Goal: Transaction & Acquisition: Purchase product/service

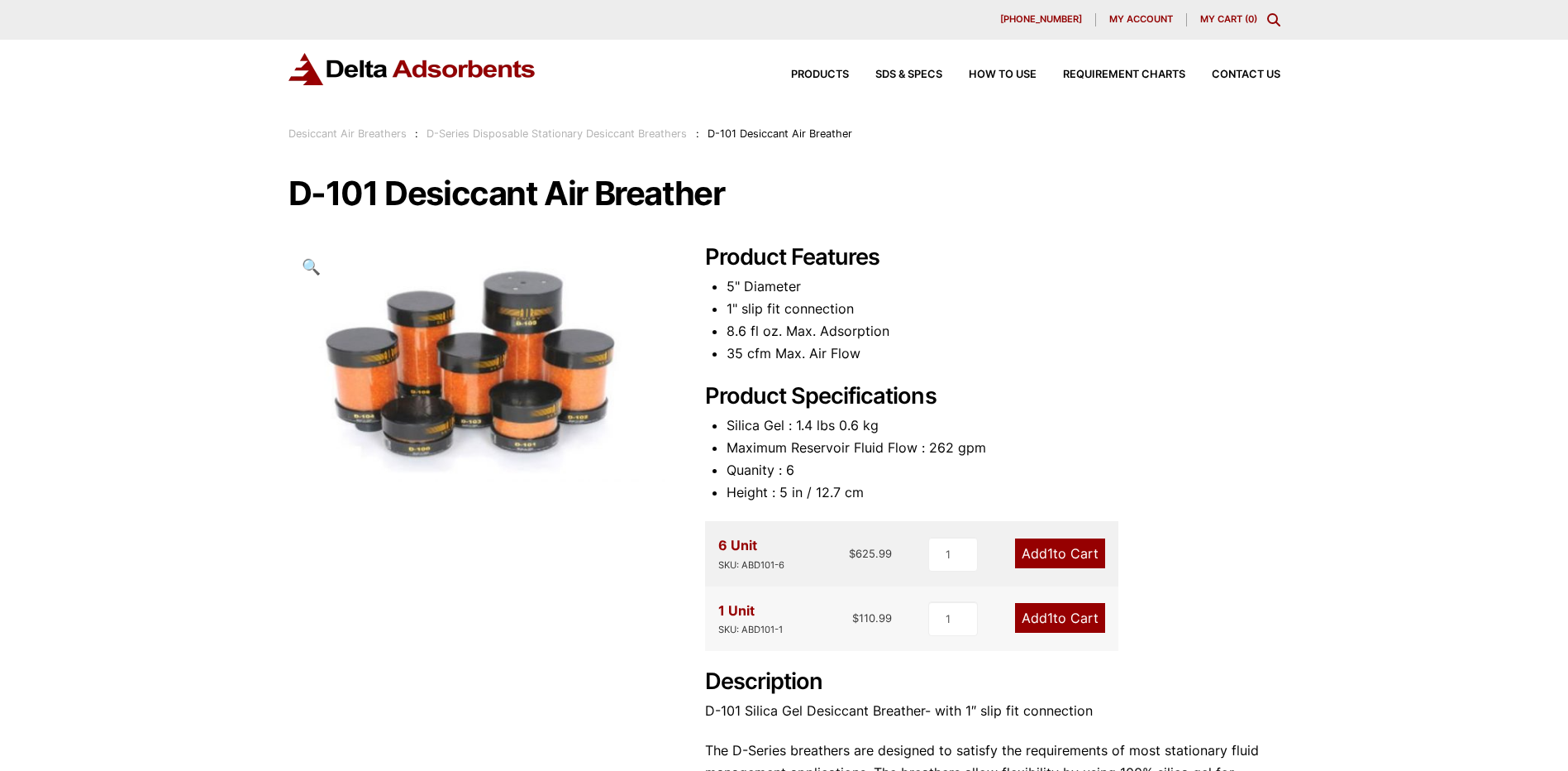
click at [1069, 557] on link "Add 1 to Cart" at bounding box center [1060, 553] width 90 height 30
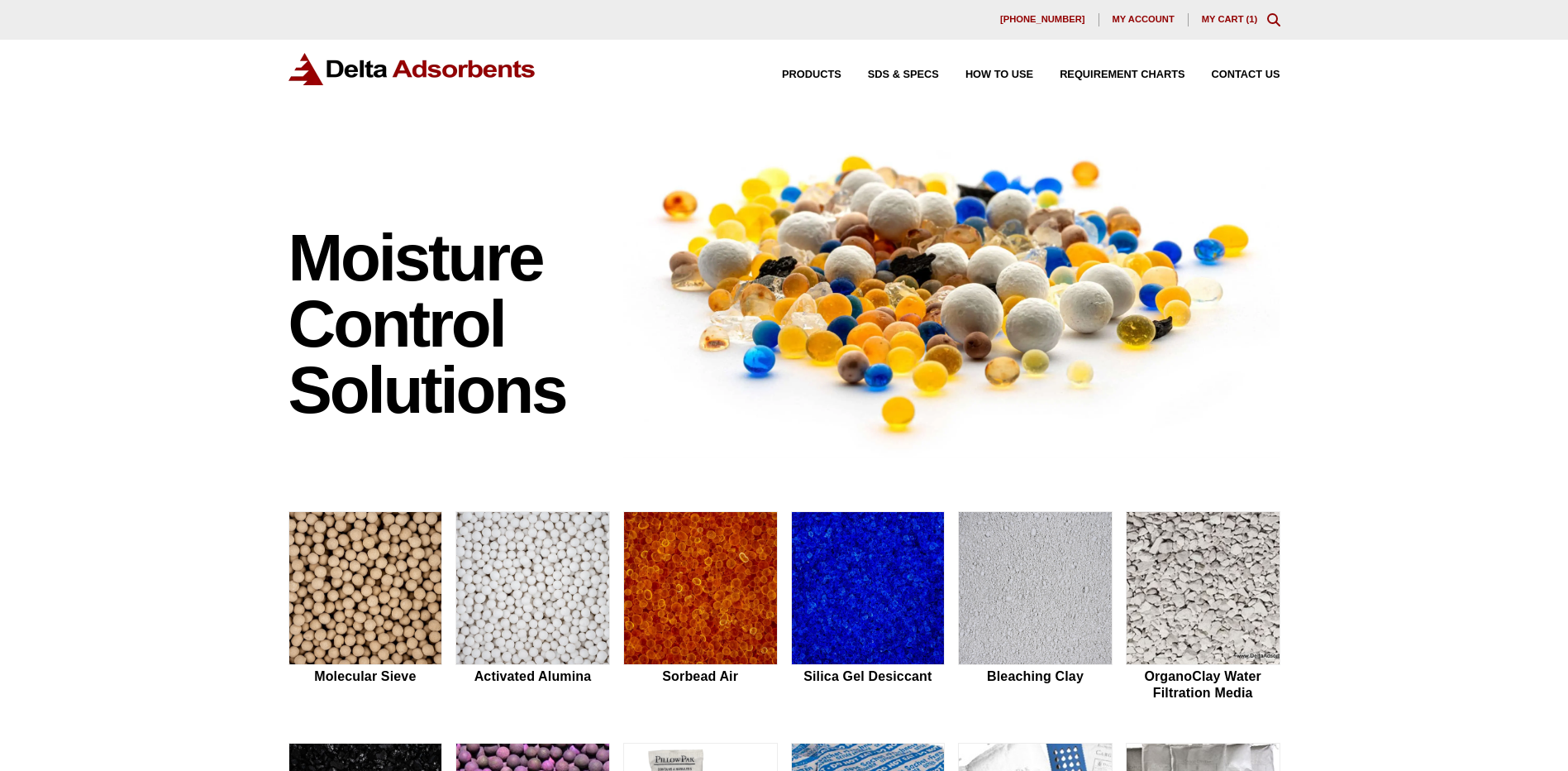
click at [1233, 15] on link "My Cart ( 1 )" at bounding box center [1230, 19] width 57 height 10
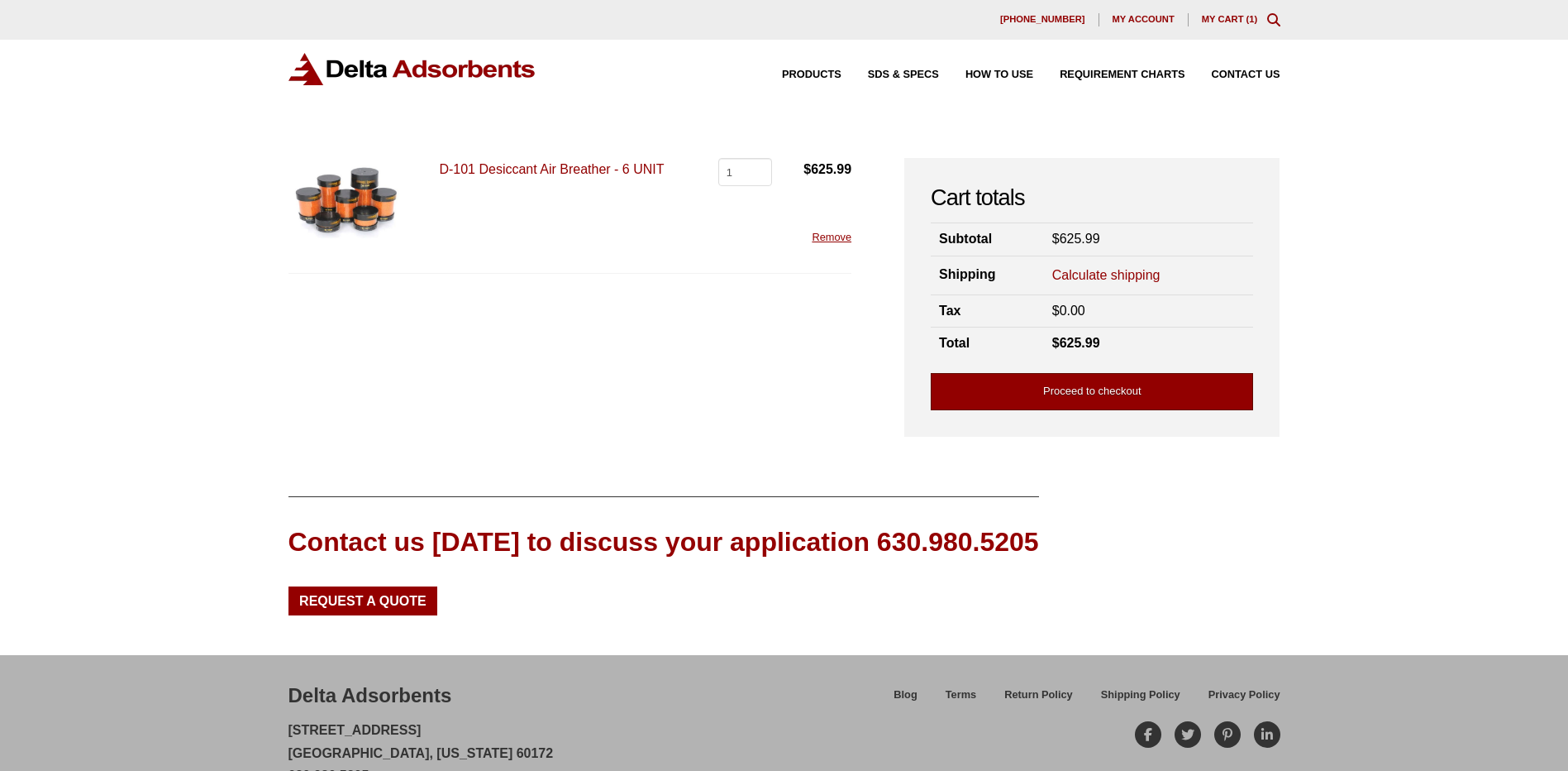
click at [1062, 401] on link "Proceed to checkout" at bounding box center [1091, 392] width 323 height 37
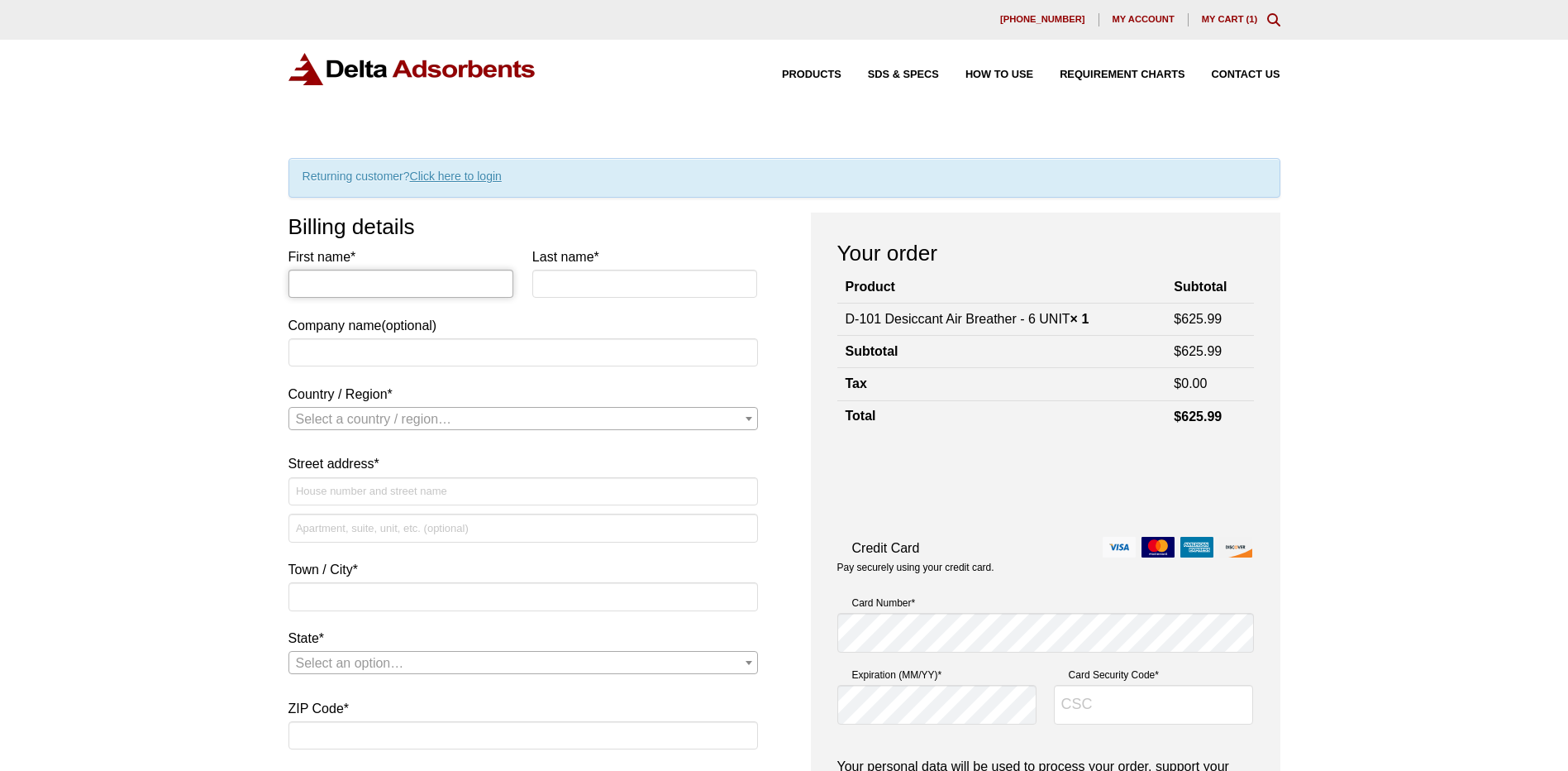
click at [414, 286] on input "First name *" at bounding box center [402, 284] width 226 height 28
type input "pj"
type input "moody"
type input "dxp enterprises inc"
select select "US"
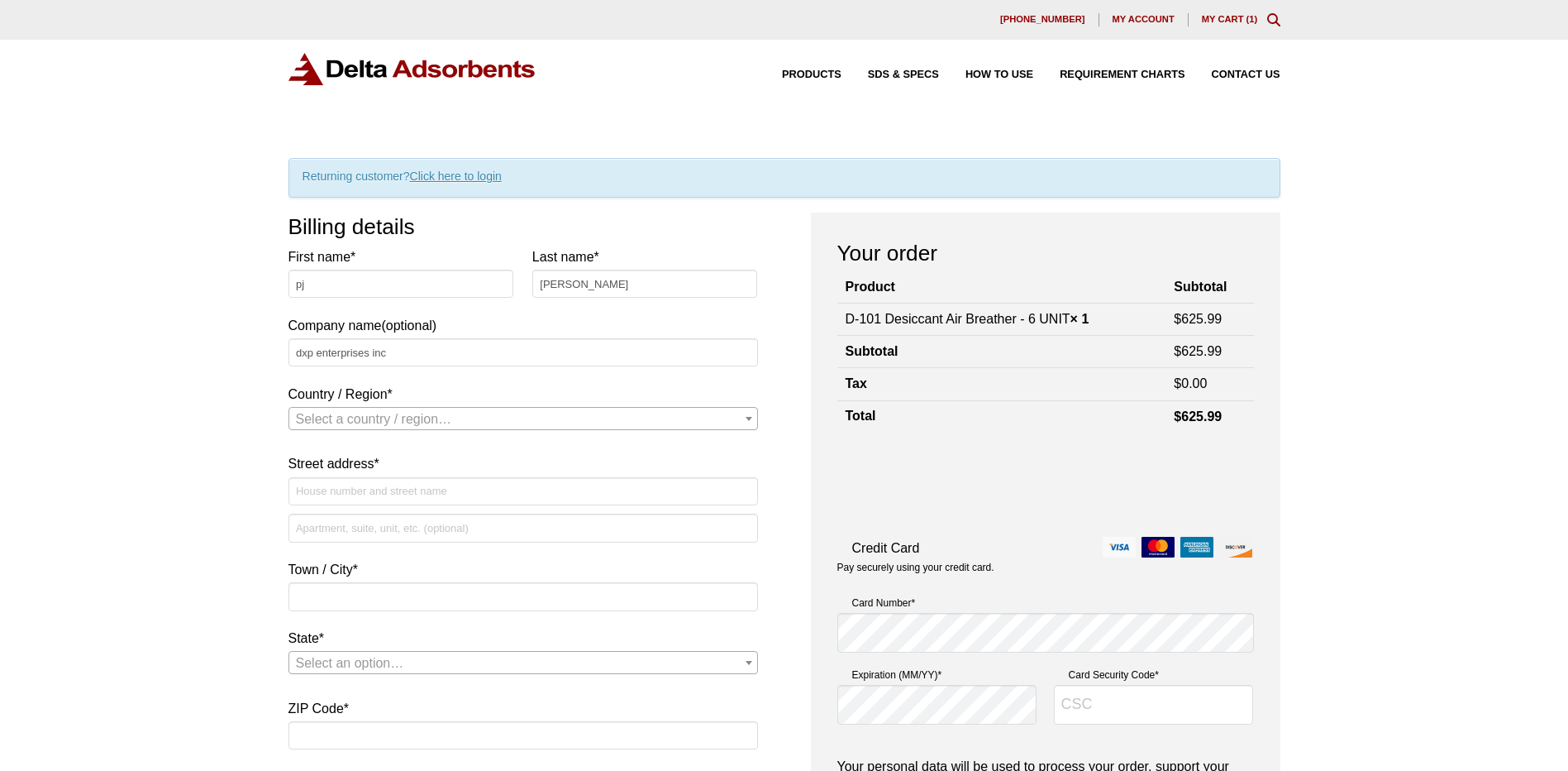
type input "4485 commerce dr"
type input "ste 109"
type input "buford"
type input "30518"
type input "17706147347"
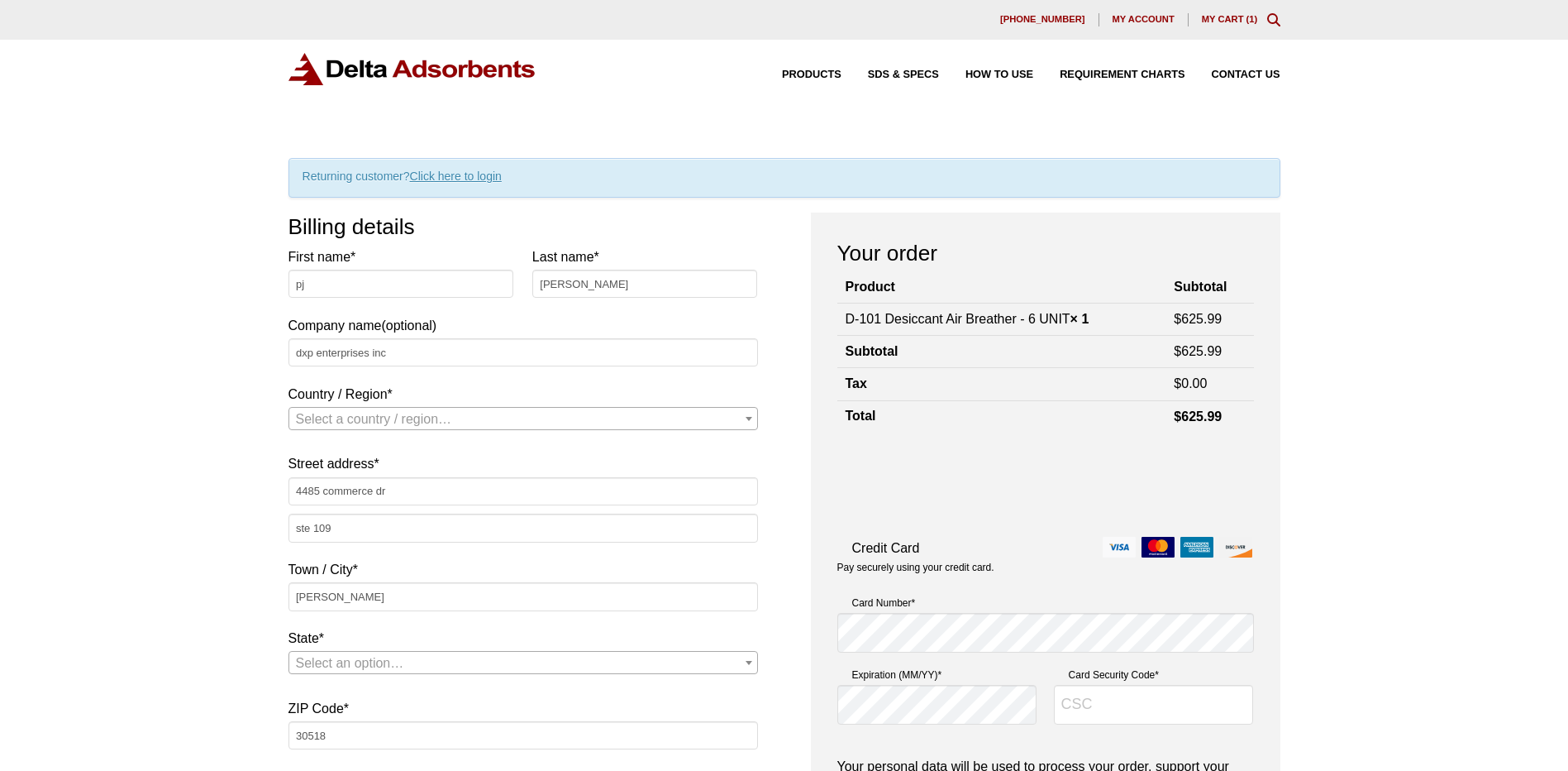
type input "pj.moody@dxpe.com"
select select "US"
select select "GA"
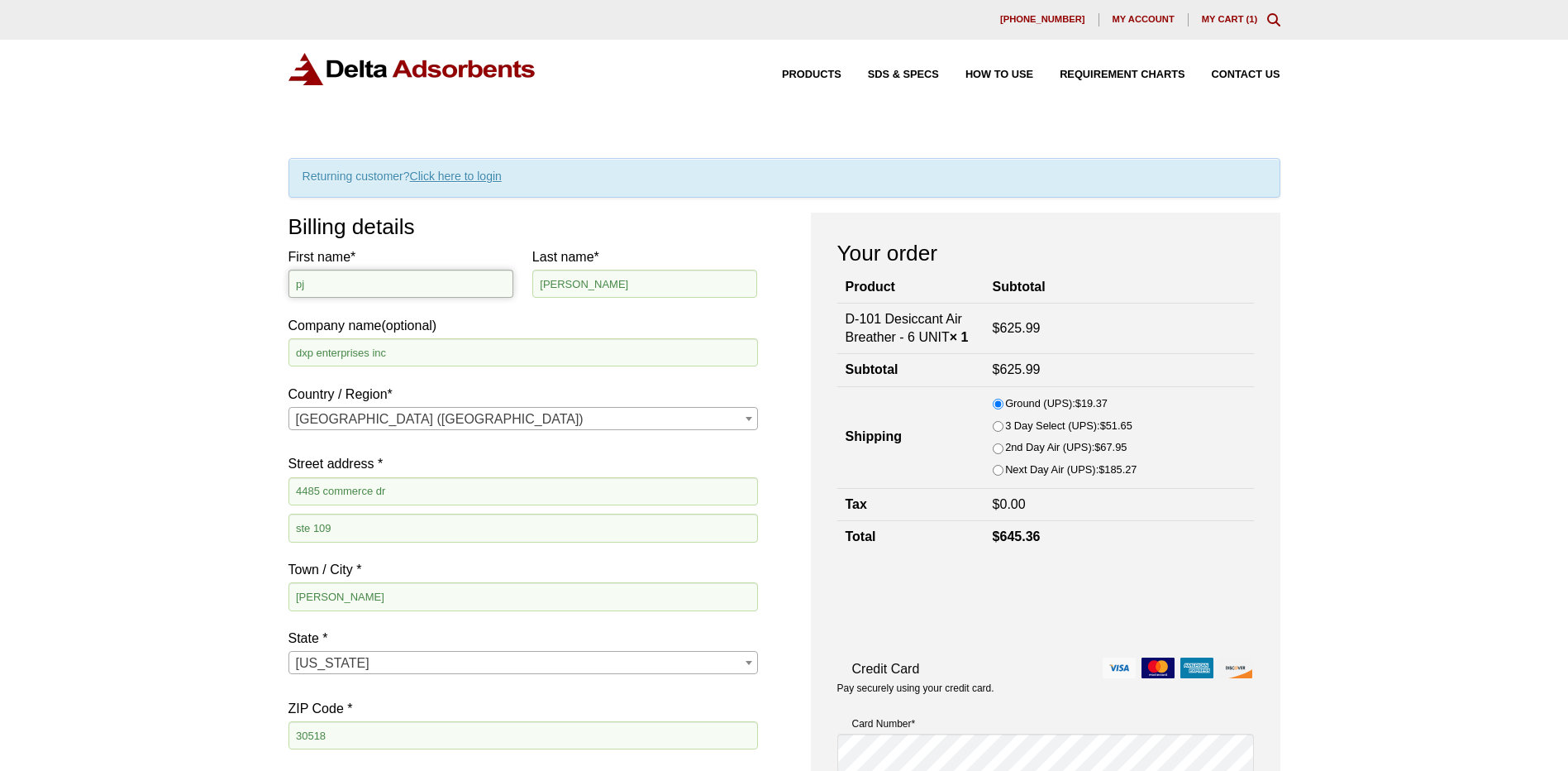
click at [368, 291] on input "pj" at bounding box center [402, 284] width 226 height 28
click at [399, 489] on input "4485 commerce dr" at bounding box center [523, 490] width 470 height 28
drag, startPoint x: 414, startPoint y: 483, endPoint x: 188, endPoint y: 486, distance: 226.0
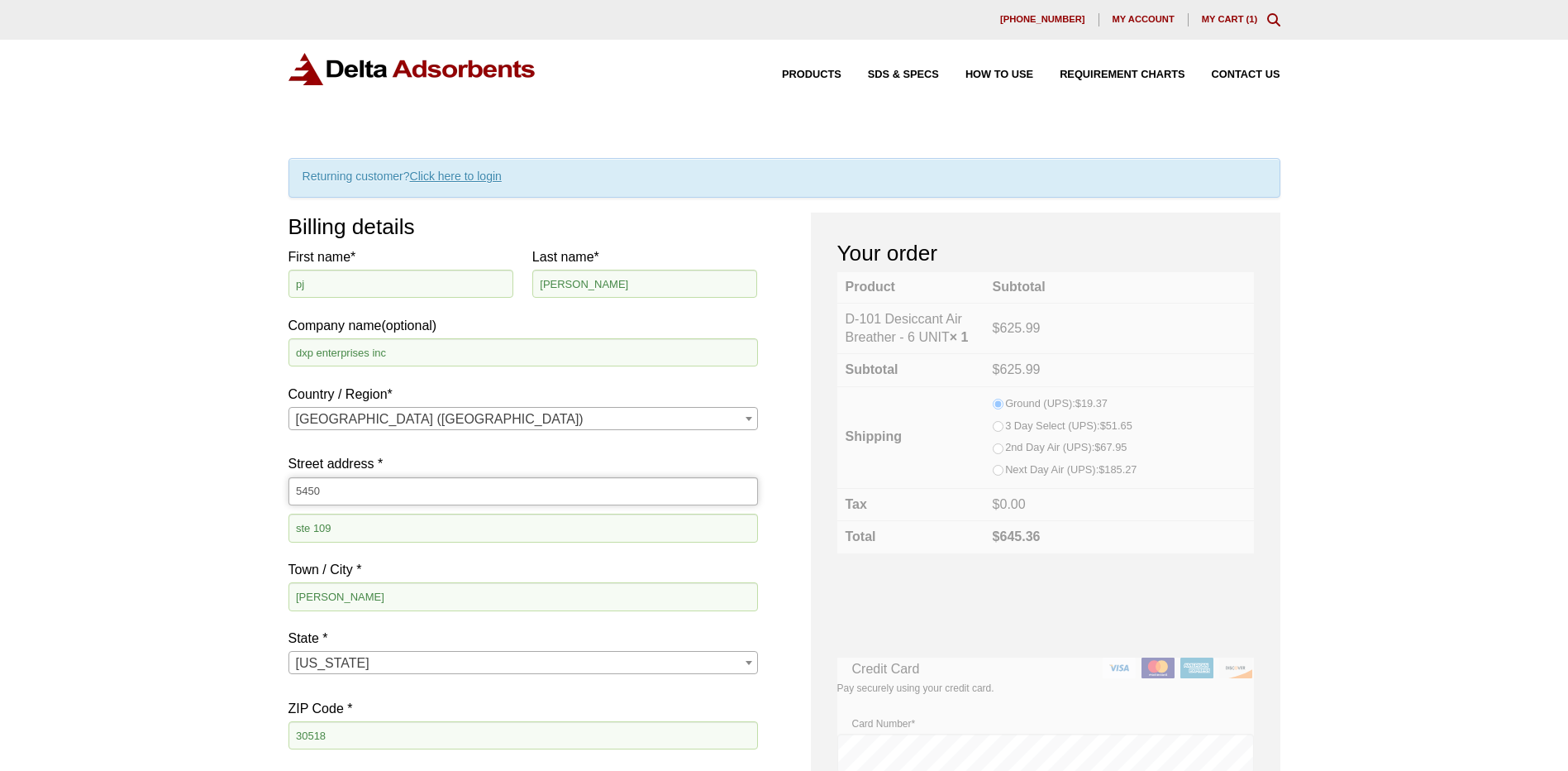
type input "5450 Technology Pkwy"
click at [390, 534] on input "ste 109" at bounding box center [523, 527] width 470 height 28
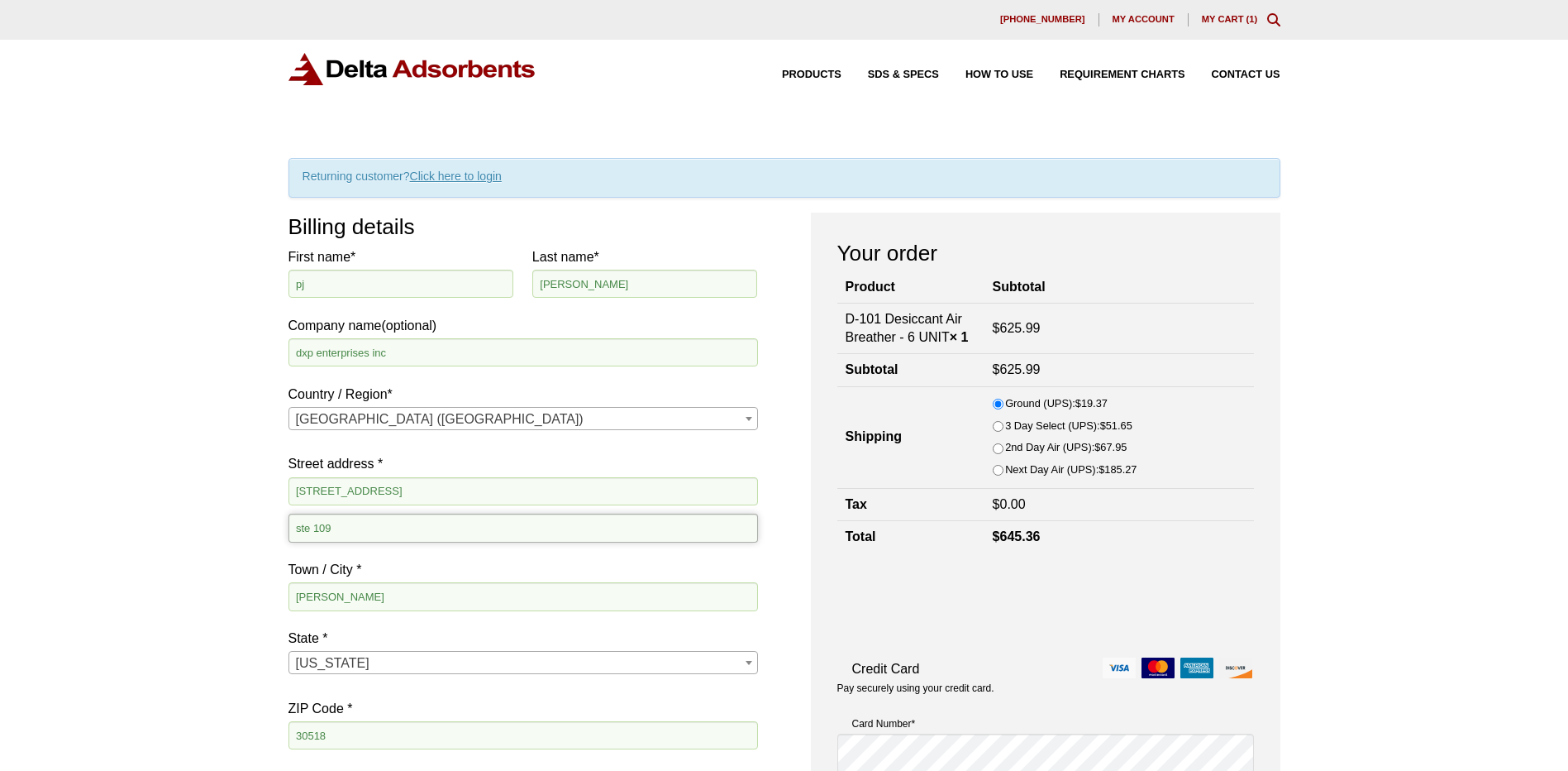
drag, startPoint x: 396, startPoint y: 525, endPoint x: 315, endPoint y: 532, distance: 81.3
click at [315, 532] on input "ste 109" at bounding box center [523, 527] width 470 height 28
type input "ste 700"
type input "braselton"
type input "30517"
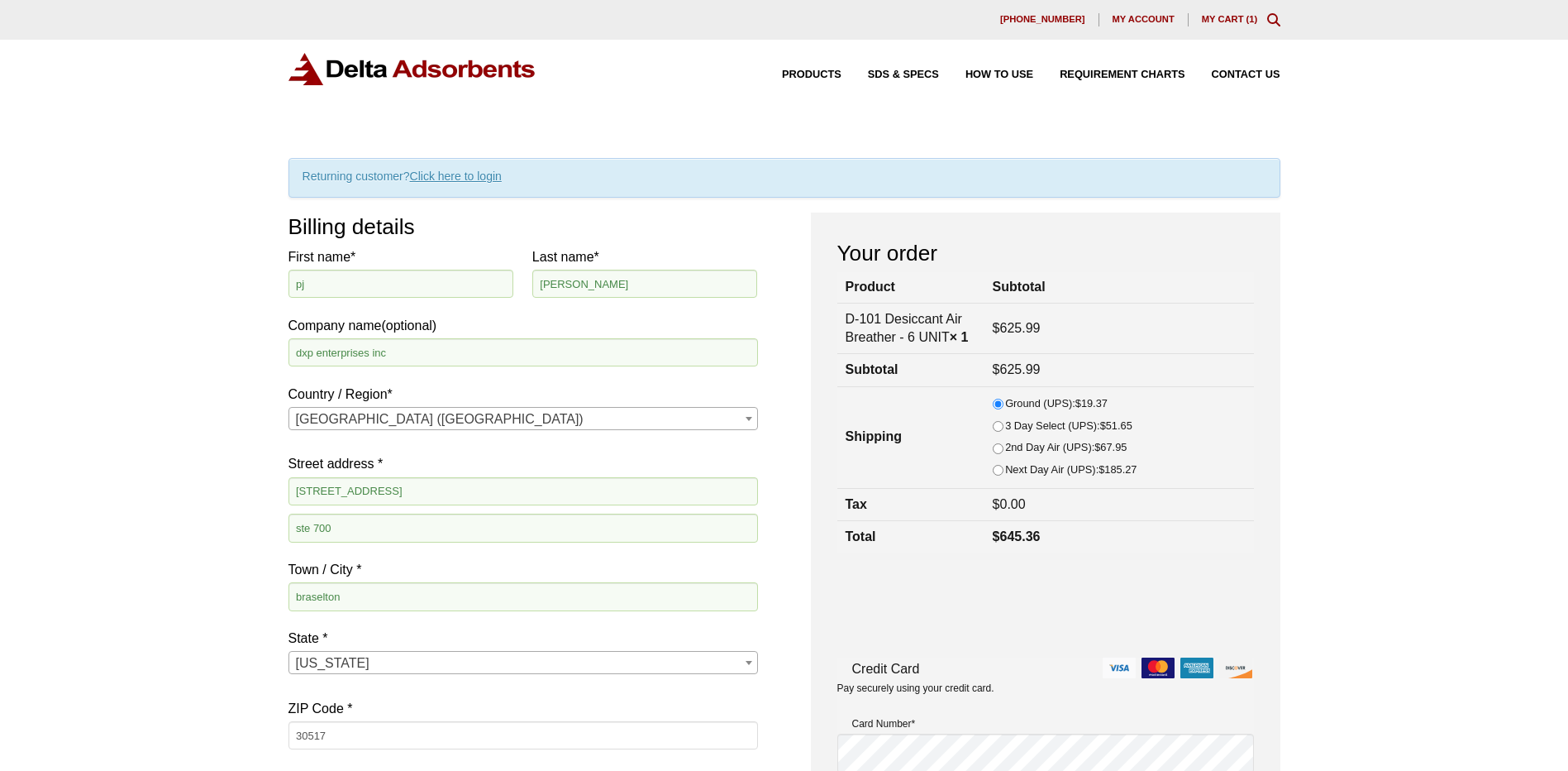
scroll to position [418, 0]
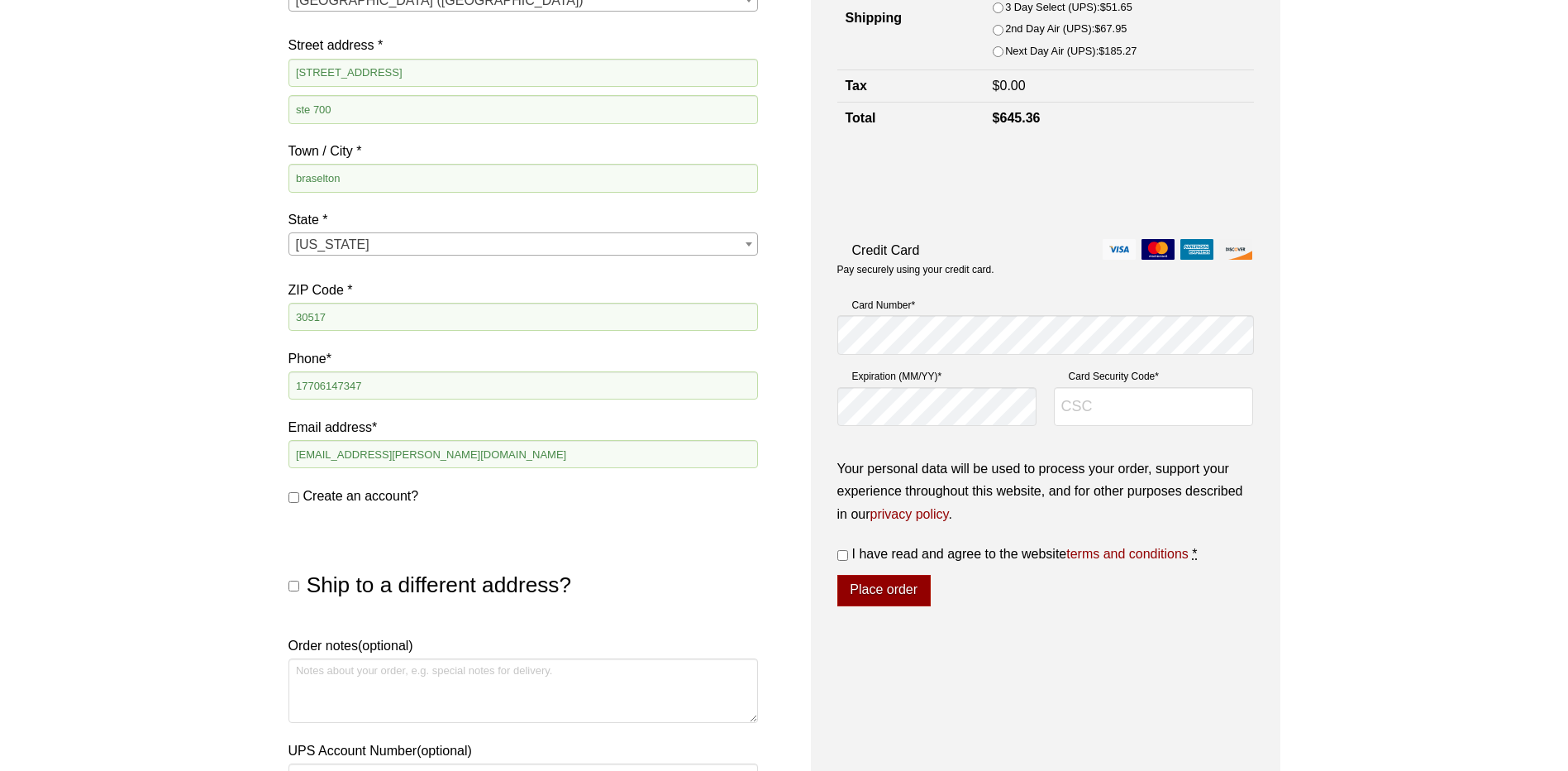
click at [293, 498] on input "Create an account?" at bounding box center [293, 497] width 11 height 11
checkbox input "true"
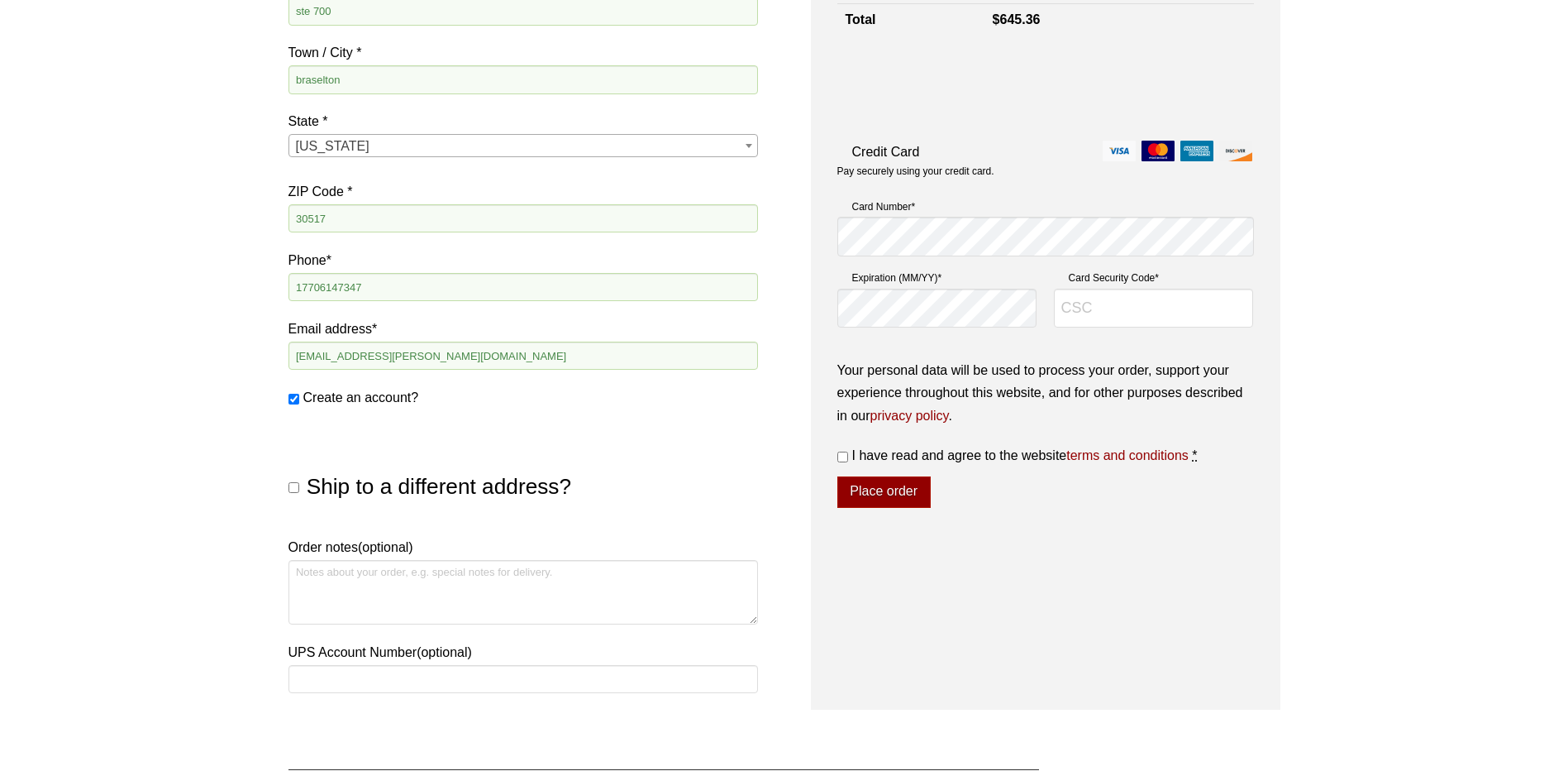
scroll to position [557, 0]
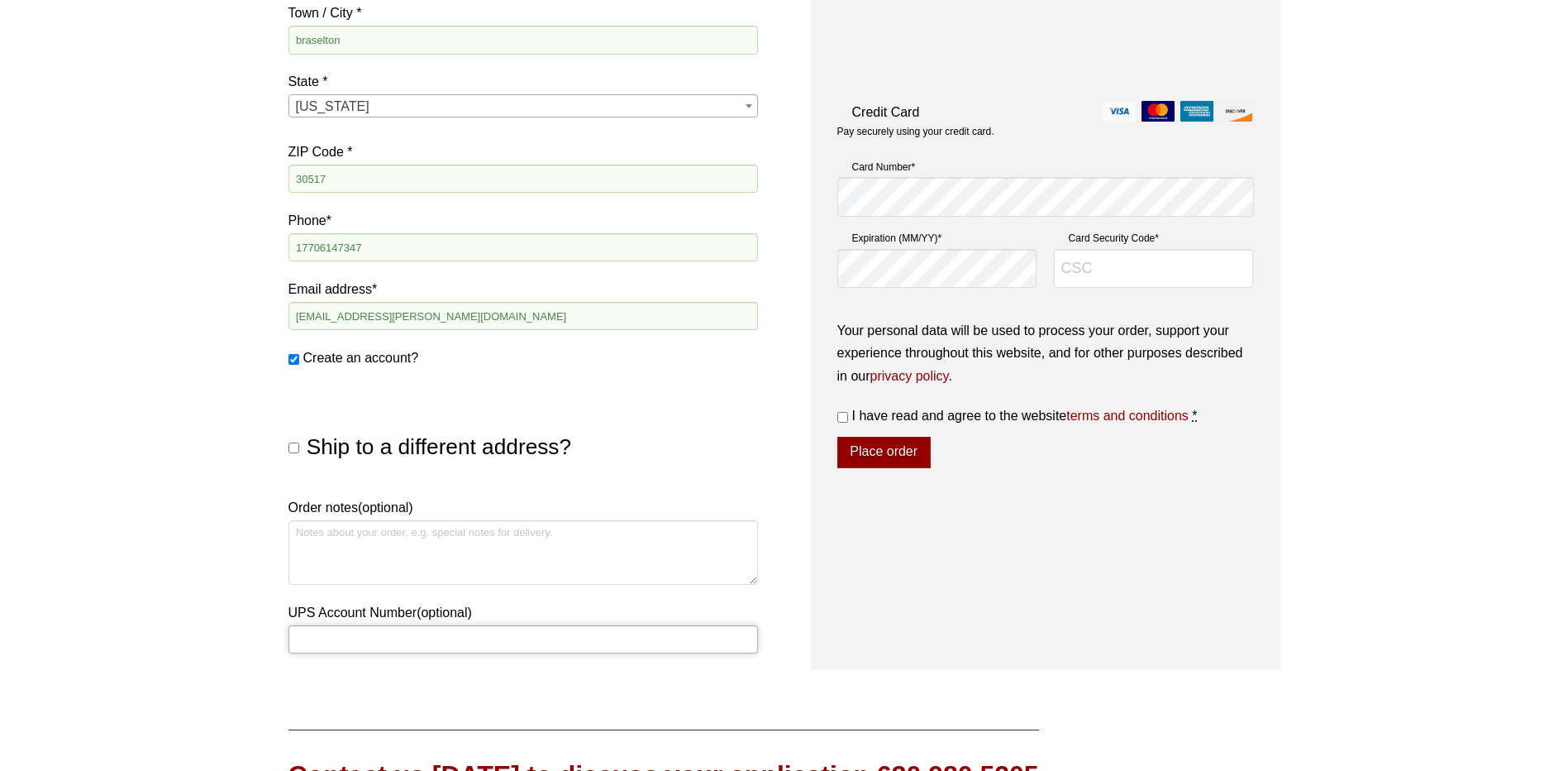
click at [347, 632] on input "UPS Account Number (optional)" at bounding box center [523, 638] width 470 height 28
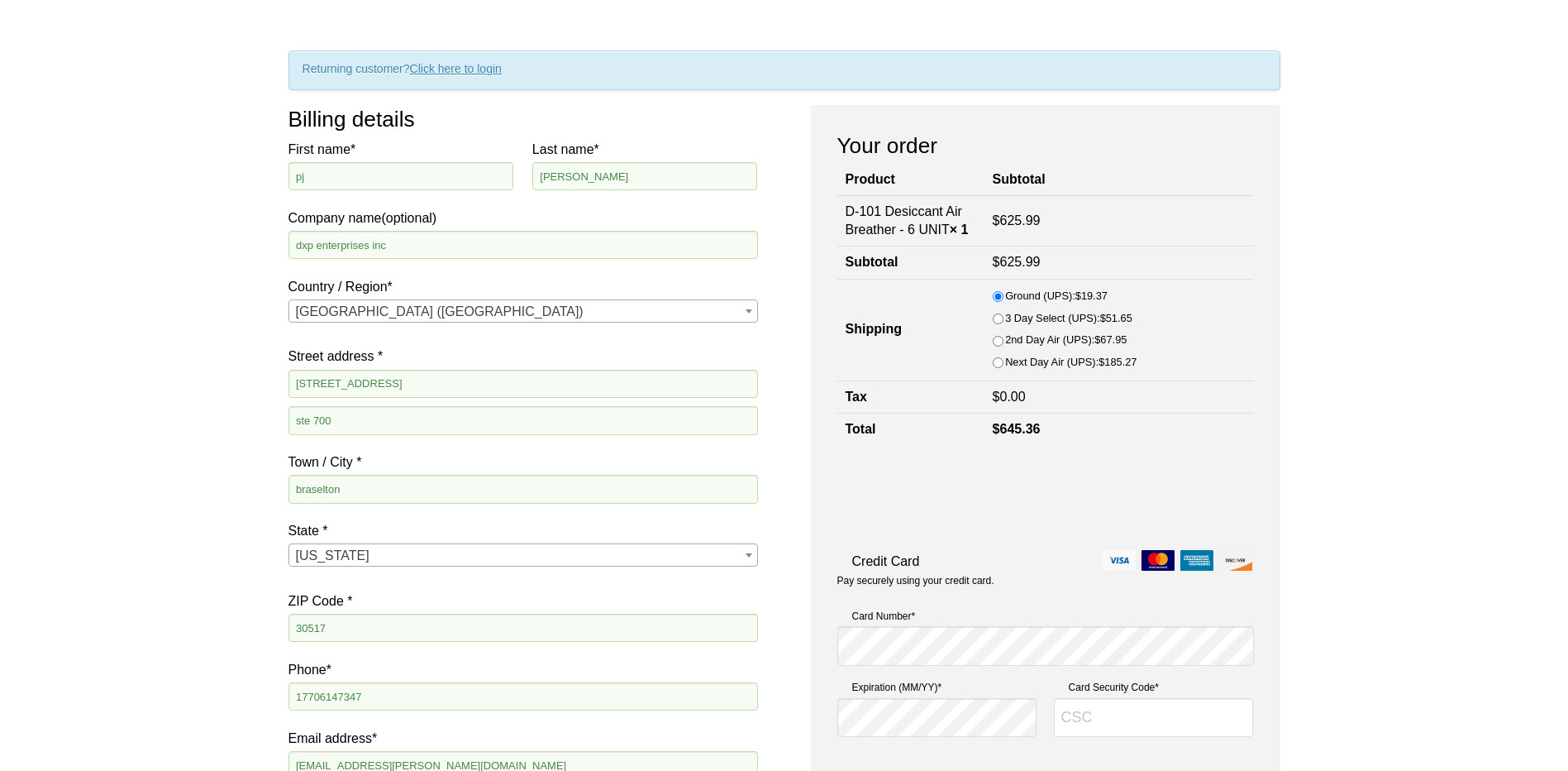
scroll to position [143, 0]
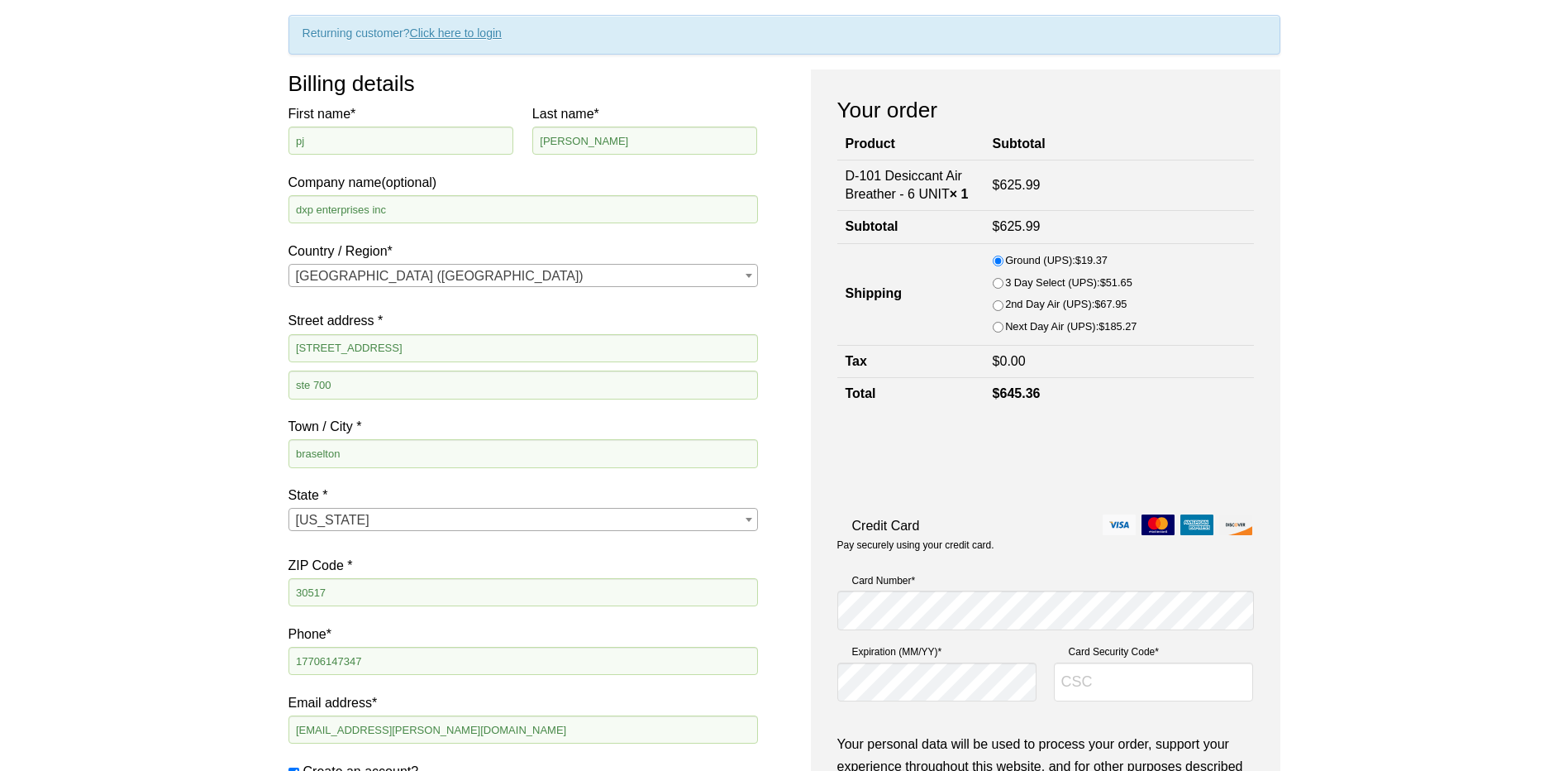
type input "y8y553"
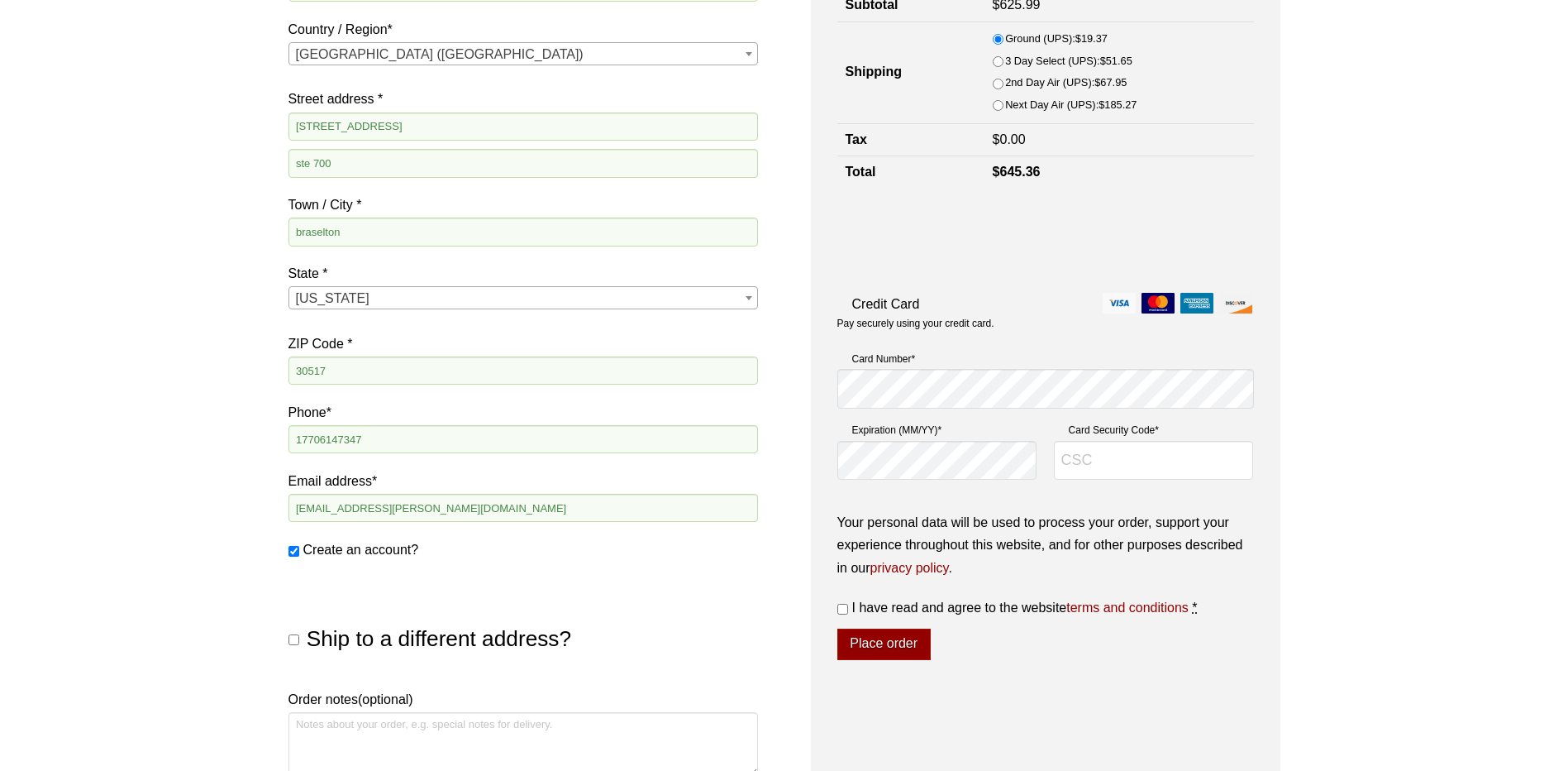
scroll to position [418, 0]
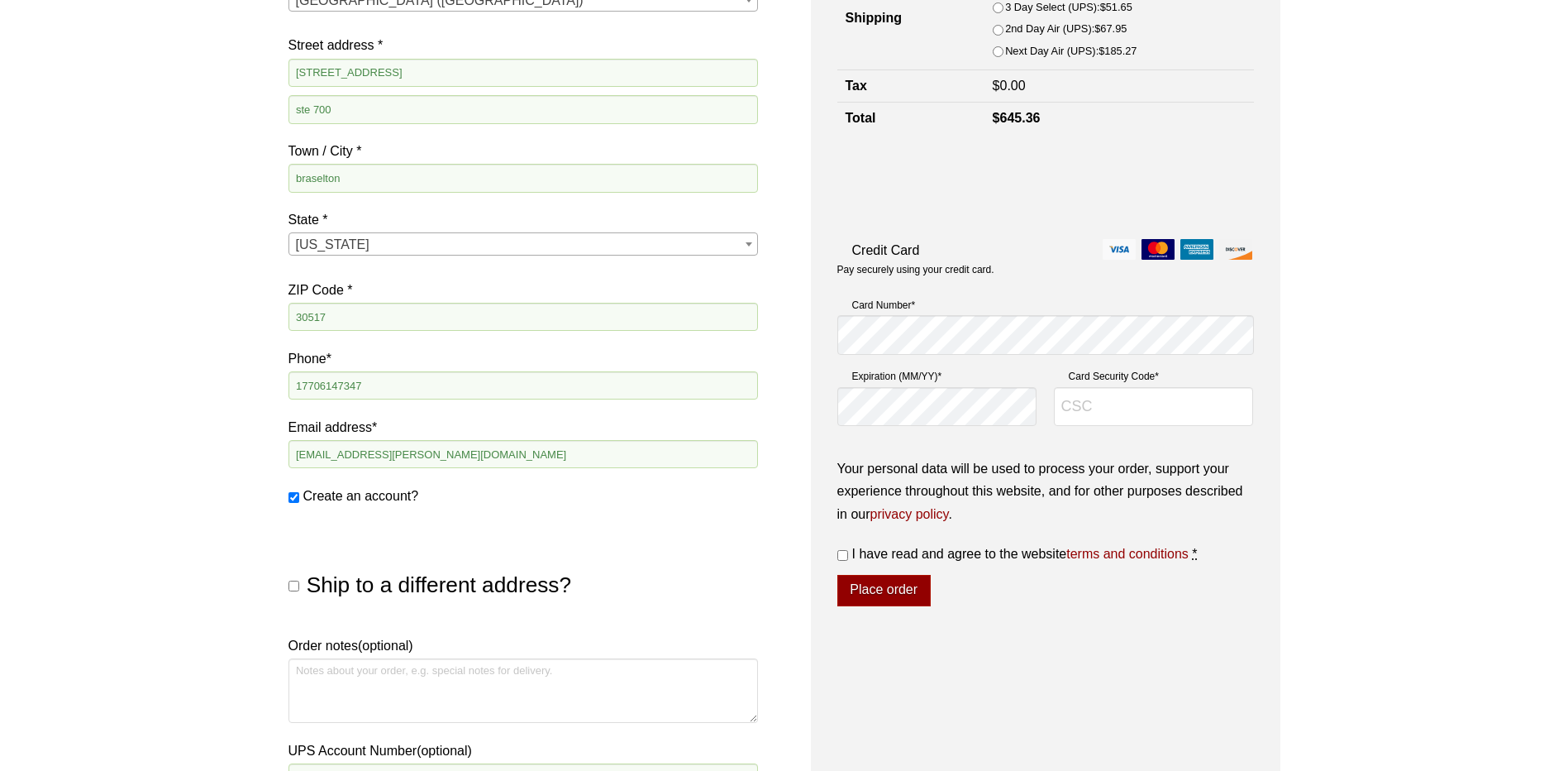
drag, startPoint x: 840, startPoint y: 557, endPoint x: 849, endPoint y: 560, distance: 9.5
click at [840, 557] on input "I have read and agree to the website terms and conditions *" at bounding box center [842, 555] width 11 height 11
checkbox input "true"
click at [1106, 406] on input "Card Security Code *" at bounding box center [1153, 406] width 200 height 40
type input "943"
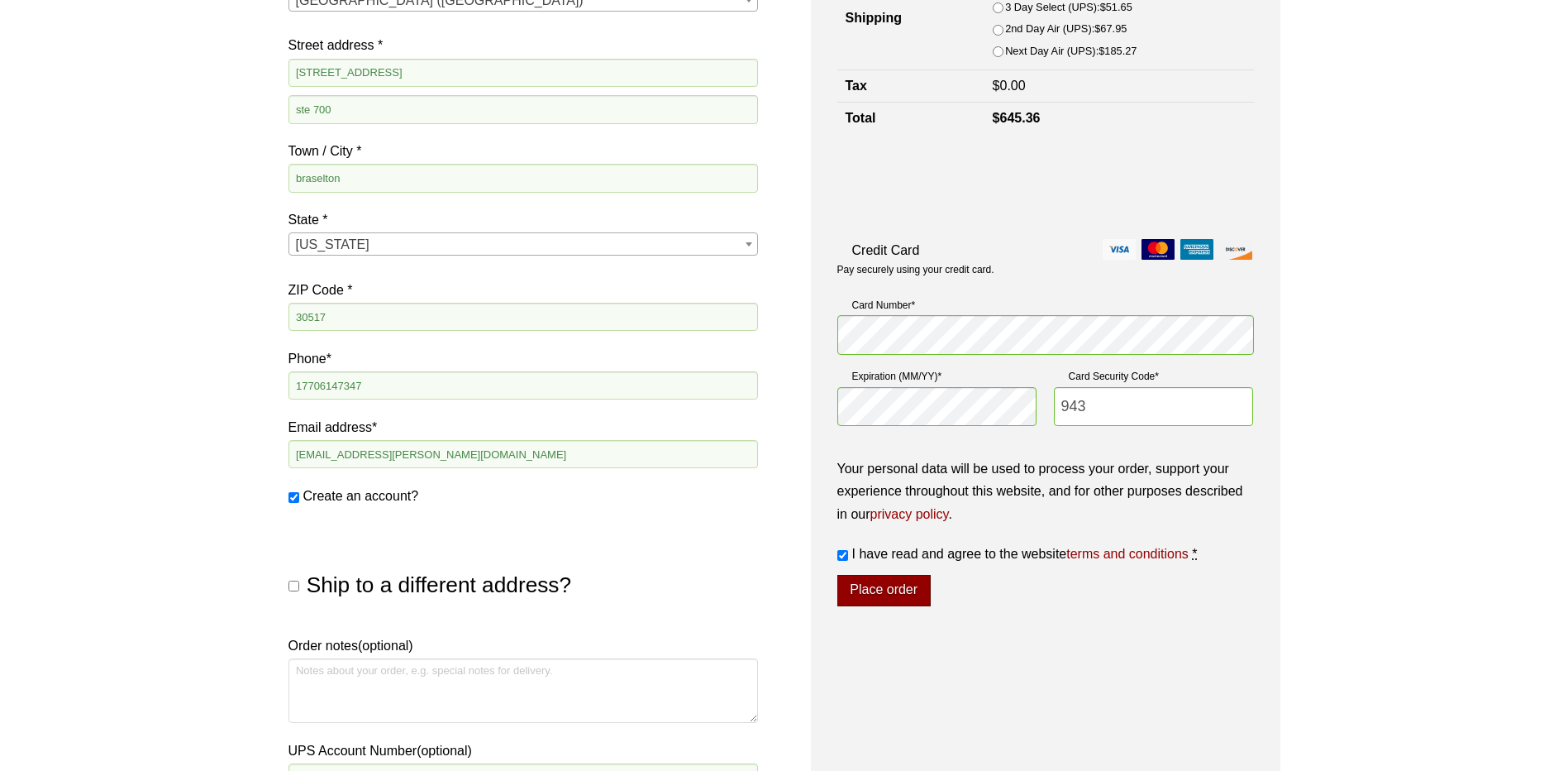
click at [884, 581] on button "Place order" at bounding box center [884, 591] width 94 height 31
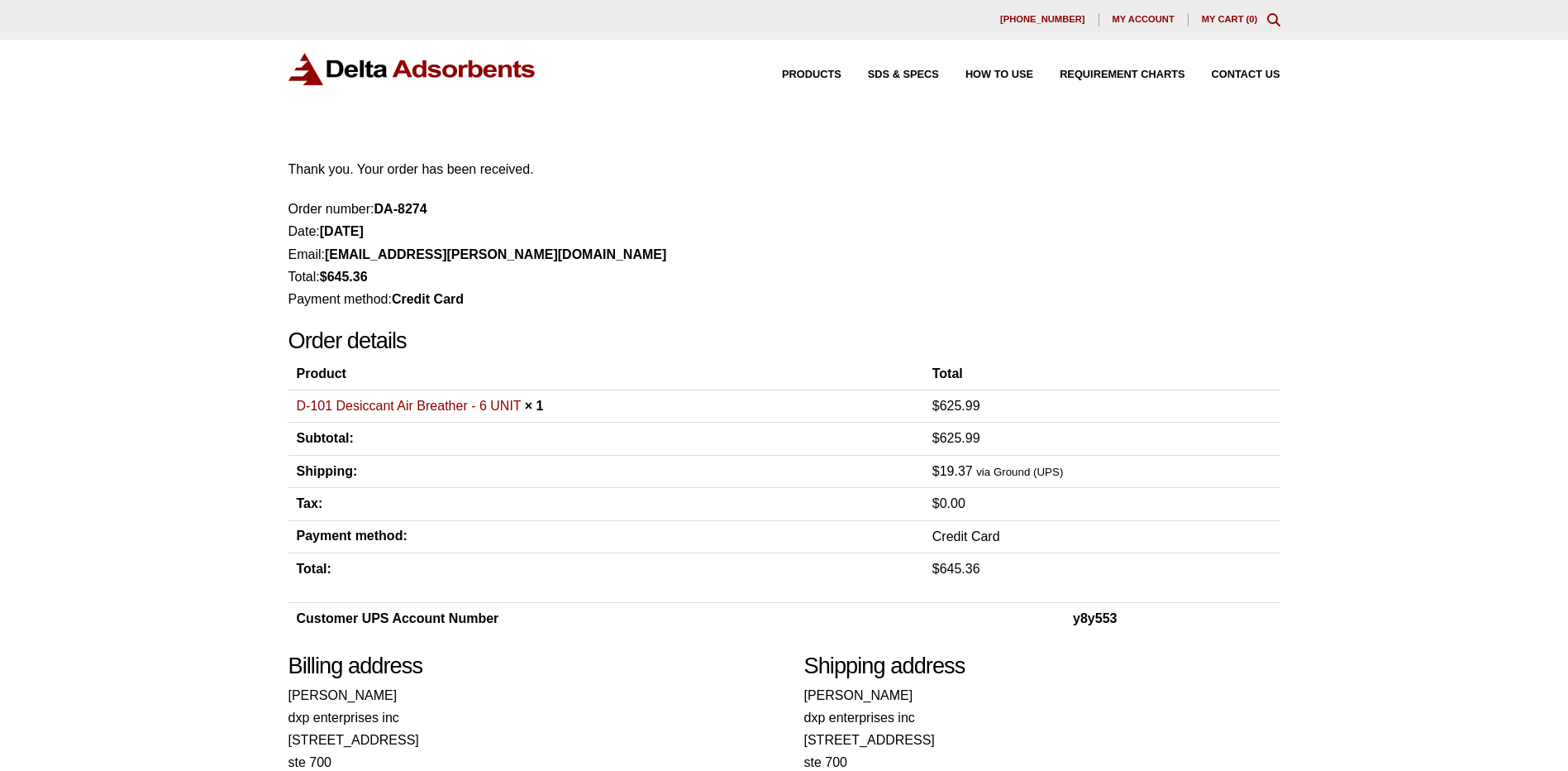
click at [1137, 18] on span "My account" at bounding box center [1144, 19] width 62 height 9
